Goal: Task Accomplishment & Management: Use online tool/utility

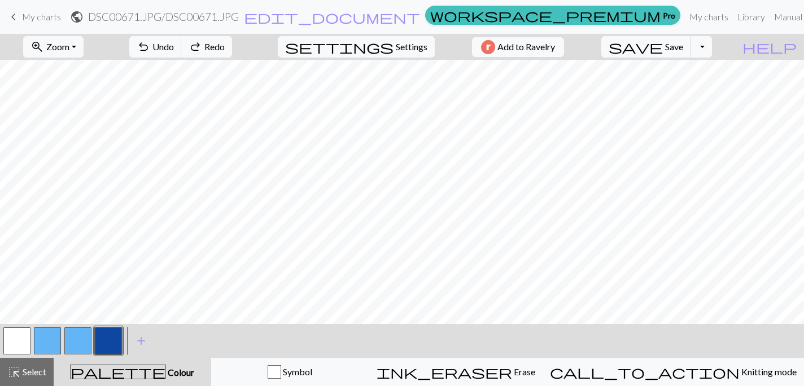
click at [684, 42] on span "Save" at bounding box center [675, 46] width 18 height 11
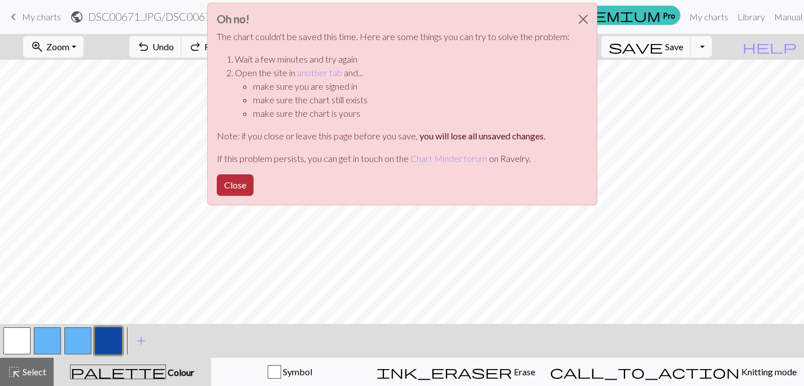
click at [243, 176] on button "Close" at bounding box center [235, 185] width 37 height 21
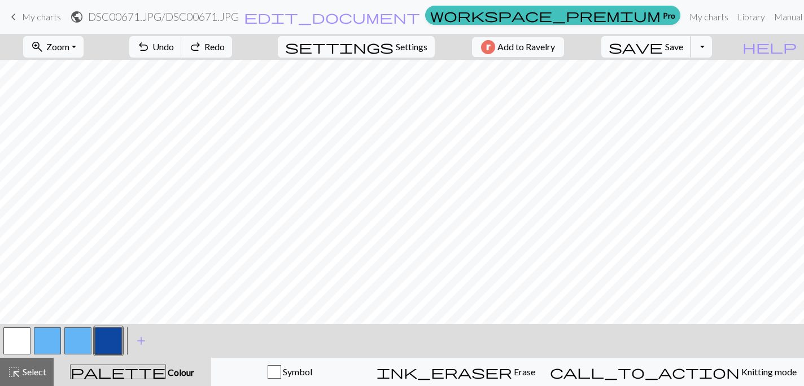
click at [689, 39] on button "save Save Save" at bounding box center [647, 46] width 90 height 21
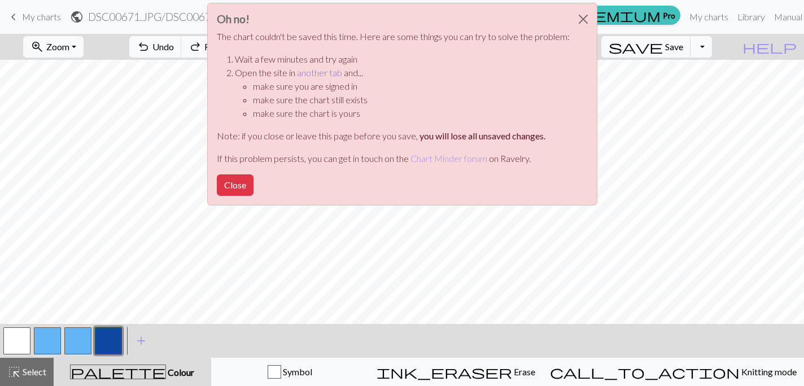
click at [328, 77] on link "another tab" at bounding box center [319, 72] width 45 height 11
click at [248, 187] on button "Close" at bounding box center [235, 185] width 37 height 21
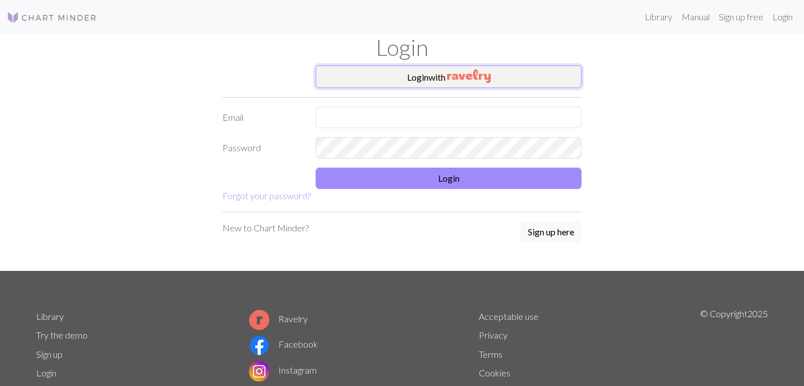
click at [362, 69] on button "Login with" at bounding box center [449, 77] width 266 height 23
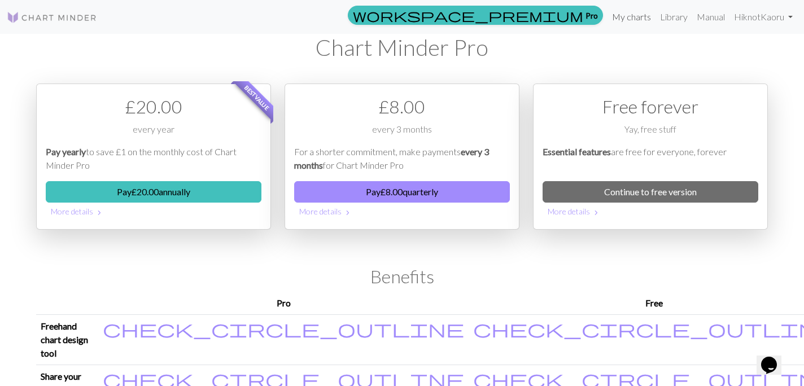
click at [630, 20] on link "My charts" at bounding box center [632, 17] width 48 height 23
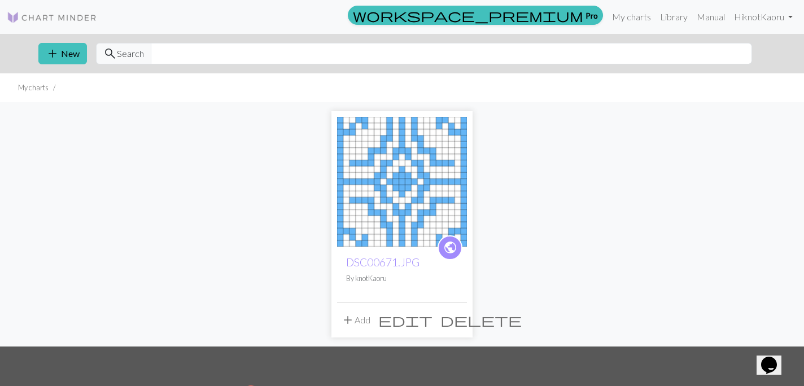
click at [399, 270] on div "public DSC00671.JPG By knotKaoru" at bounding box center [402, 274] width 130 height 55
click at [394, 258] on link "DSC00671.JPG" at bounding box center [382, 262] width 73 height 13
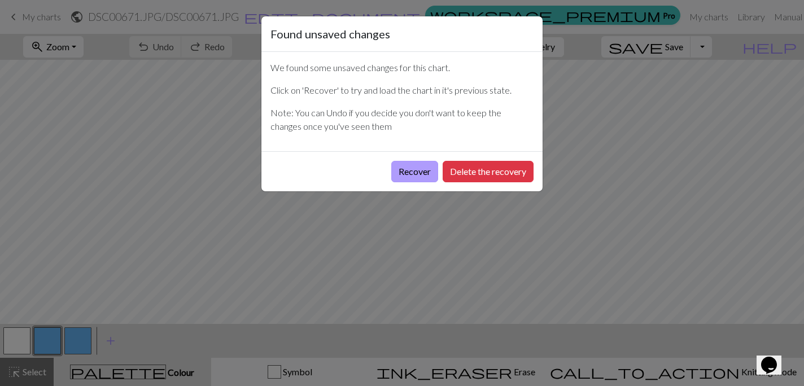
click at [416, 173] on button "Recover" at bounding box center [415, 171] width 47 height 21
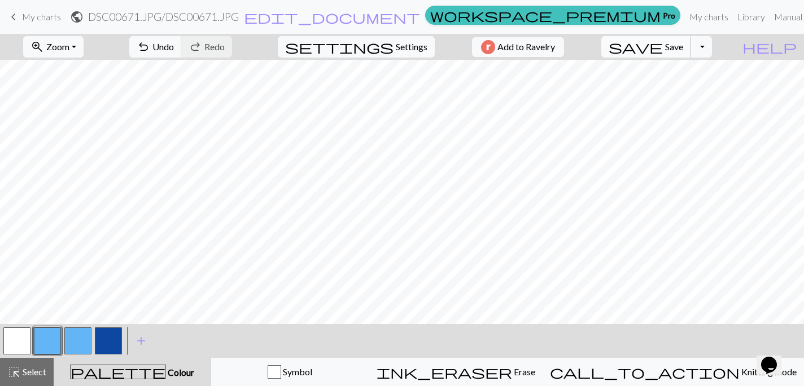
click at [684, 51] on span "Save" at bounding box center [675, 46] width 18 height 11
